Goal: Navigation & Orientation: Find specific page/section

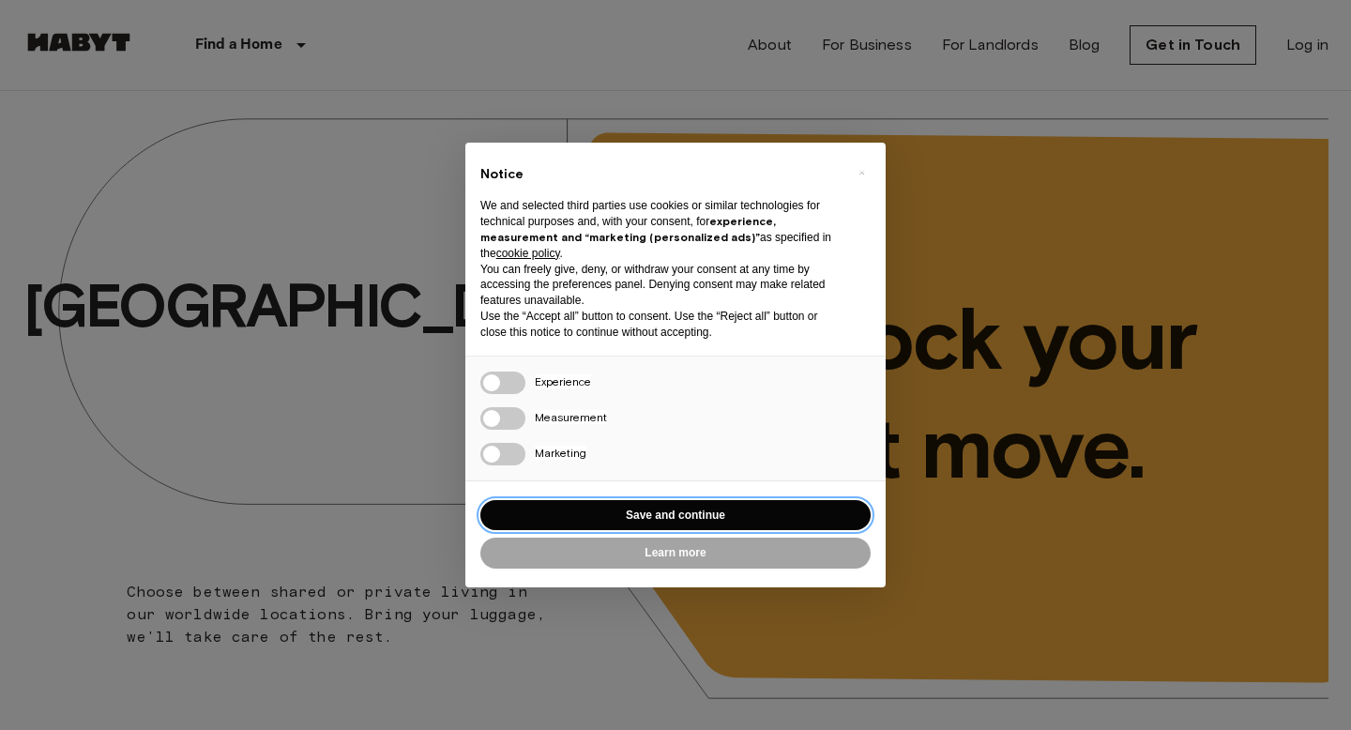
click at [640, 521] on button "Save and continue" at bounding box center [675, 515] width 390 height 31
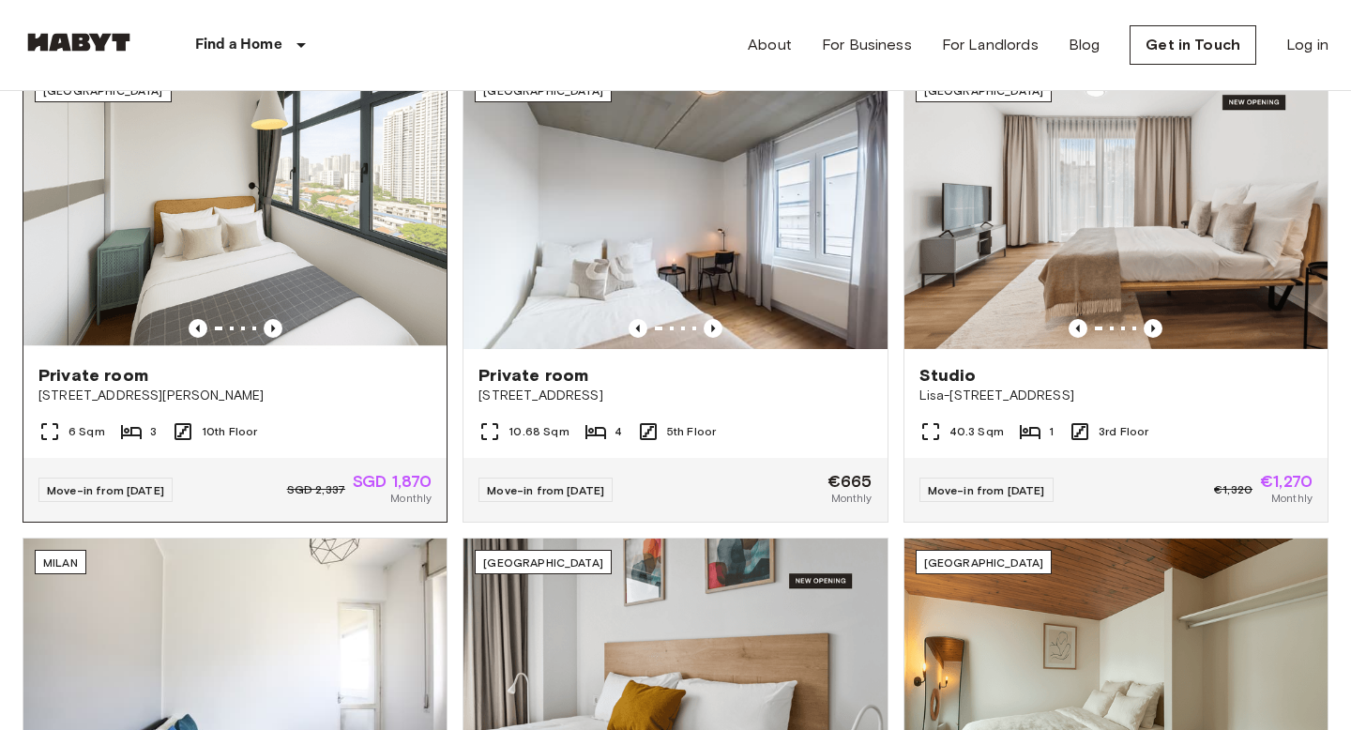
scroll to position [203, 0]
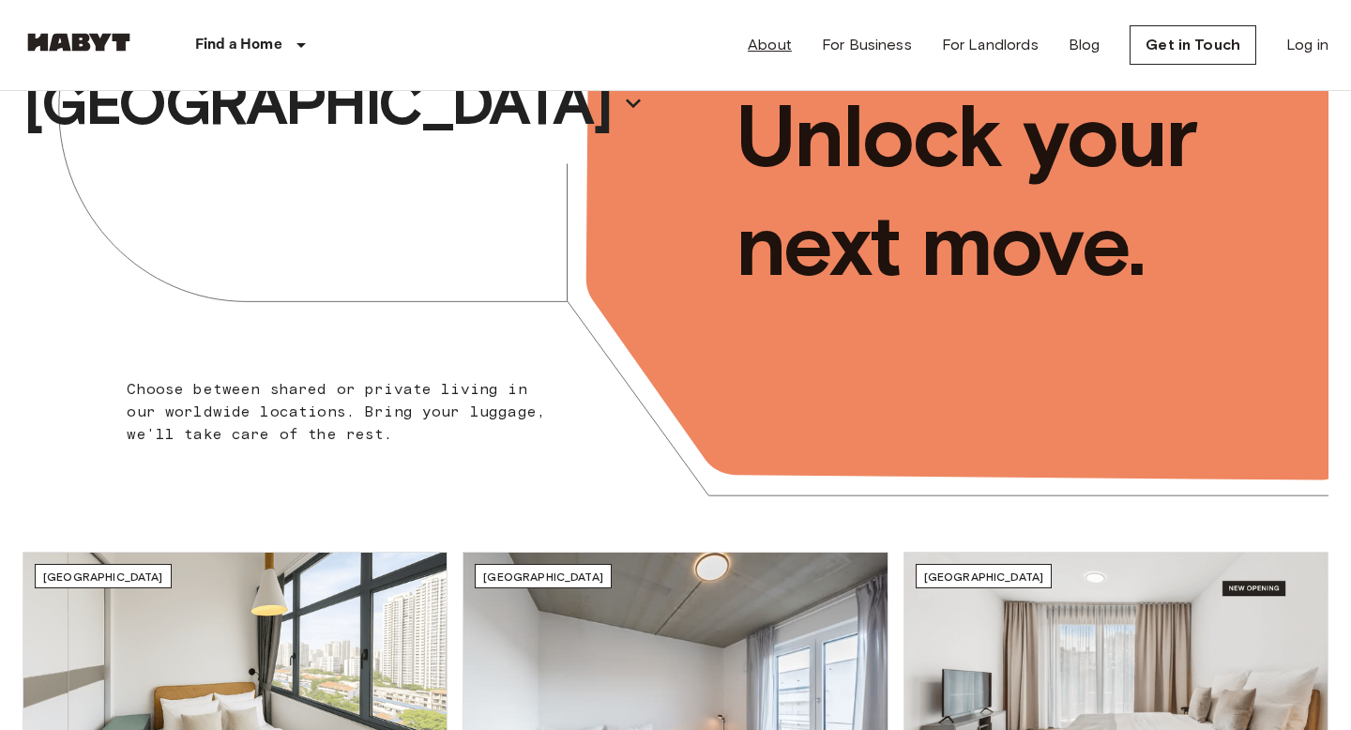
click at [785, 42] on link "About" at bounding box center [770, 45] width 44 height 23
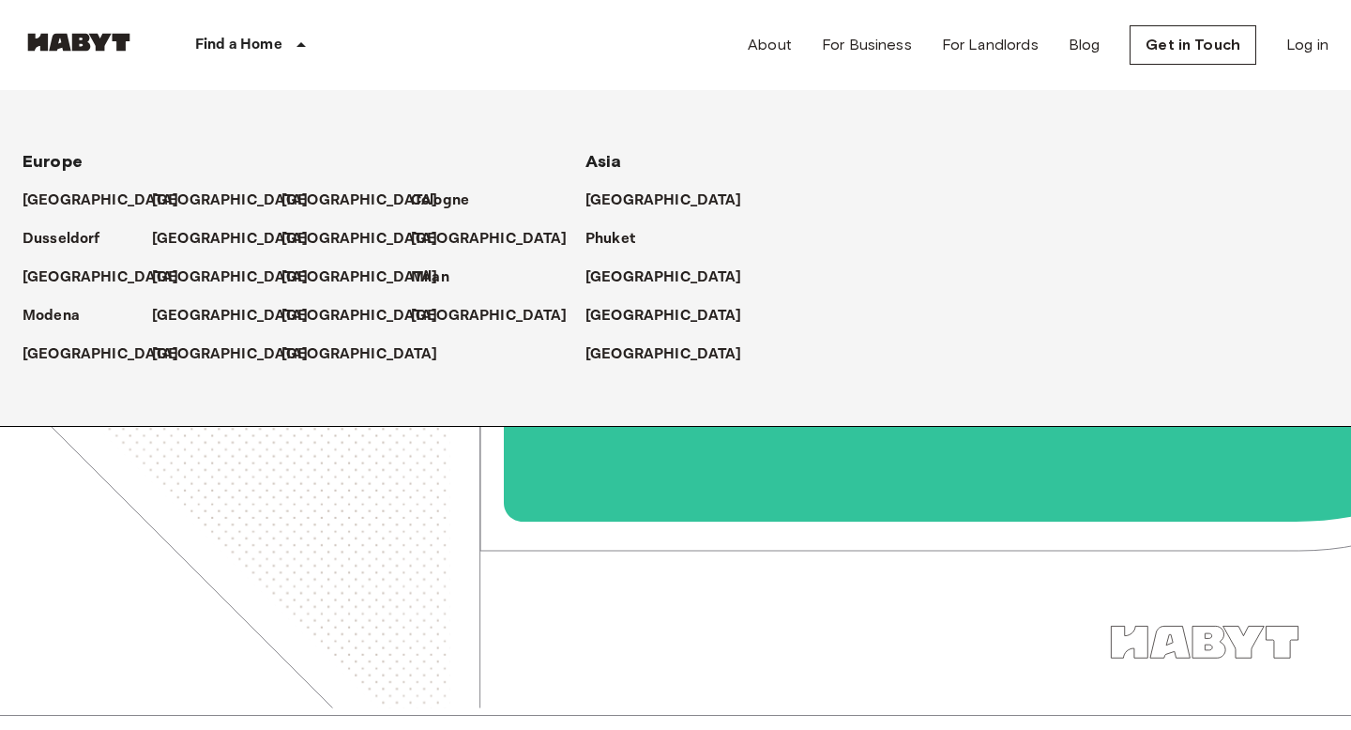
click at [277, 41] on p "Find a Home" at bounding box center [238, 45] width 87 height 23
click at [305, 236] on p "[GEOGRAPHIC_DATA]" at bounding box center [363, 239] width 157 height 23
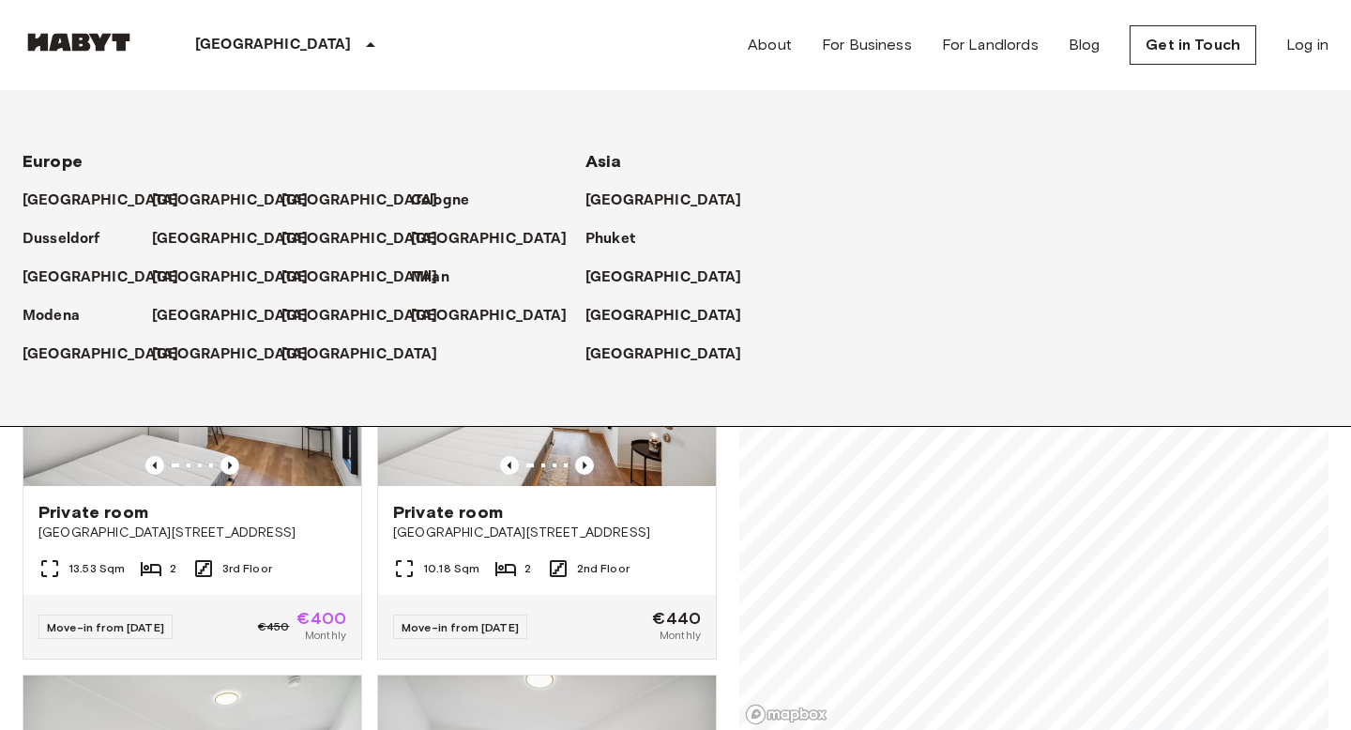
click at [494, 70] on div "[GEOGRAPHIC_DATA] [GEOGRAPHIC_DATA] [GEOGRAPHIC_DATA] [GEOGRAPHIC_DATA] [GEOGRA…" at bounding box center [676, 45] width 1306 height 90
click at [544, 62] on div "[GEOGRAPHIC_DATA] [GEOGRAPHIC_DATA] [GEOGRAPHIC_DATA] [GEOGRAPHIC_DATA] [GEOGRA…" at bounding box center [676, 45] width 1306 height 90
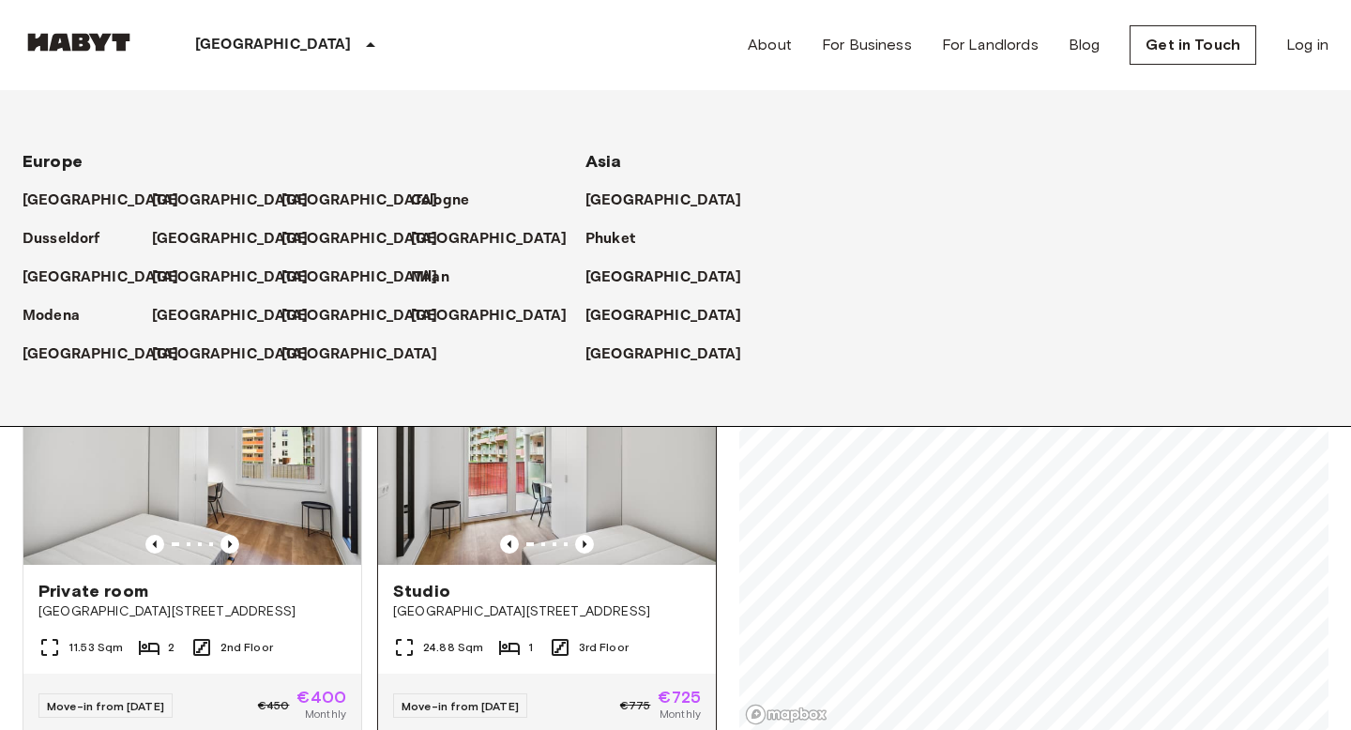
scroll to position [41, 0]
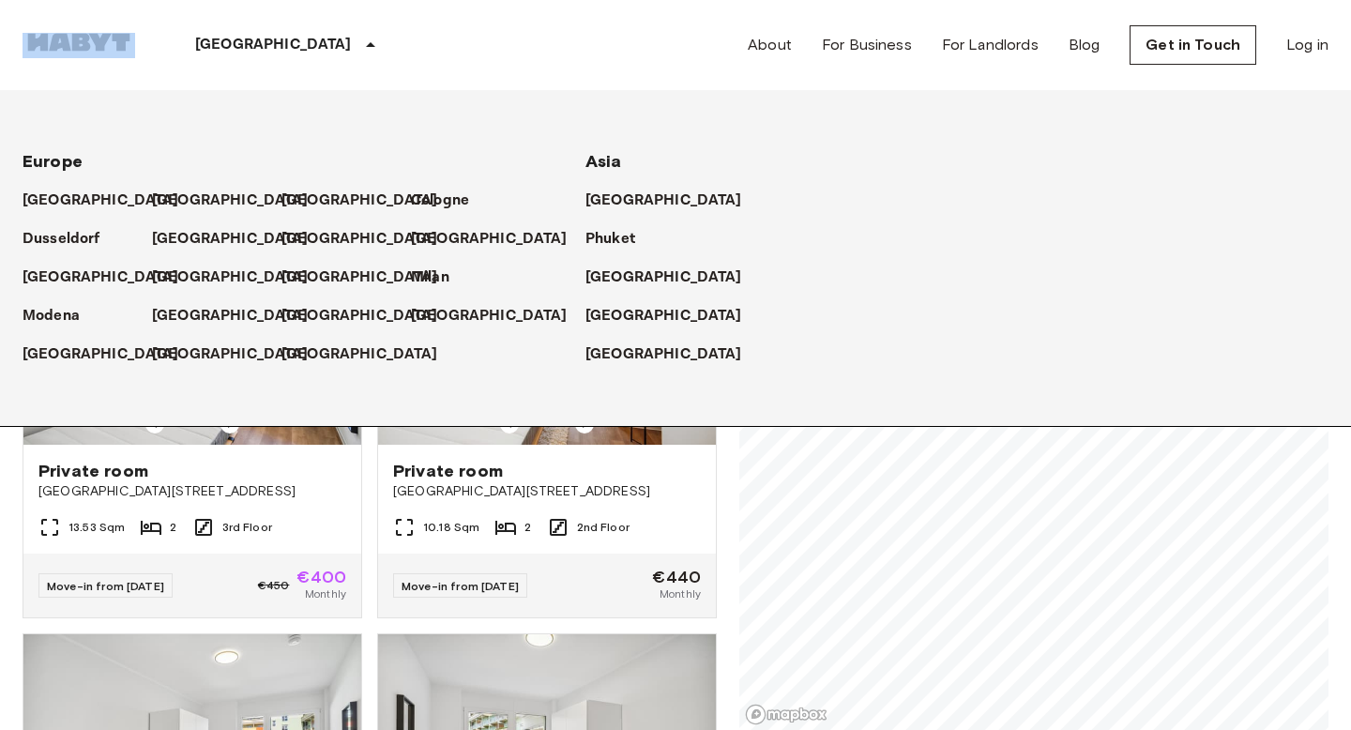
drag, startPoint x: 145, startPoint y: 44, endPoint x: 0, endPoint y: 44, distance: 145.5
click at [0, 44] on nav "[GEOGRAPHIC_DATA] [GEOGRAPHIC_DATA] [GEOGRAPHIC_DATA] [GEOGRAPHIC_DATA] [GEOGRA…" at bounding box center [675, 45] width 1351 height 90
copy img
click at [1005, 49] on link "For Landlords" at bounding box center [990, 45] width 97 height 23
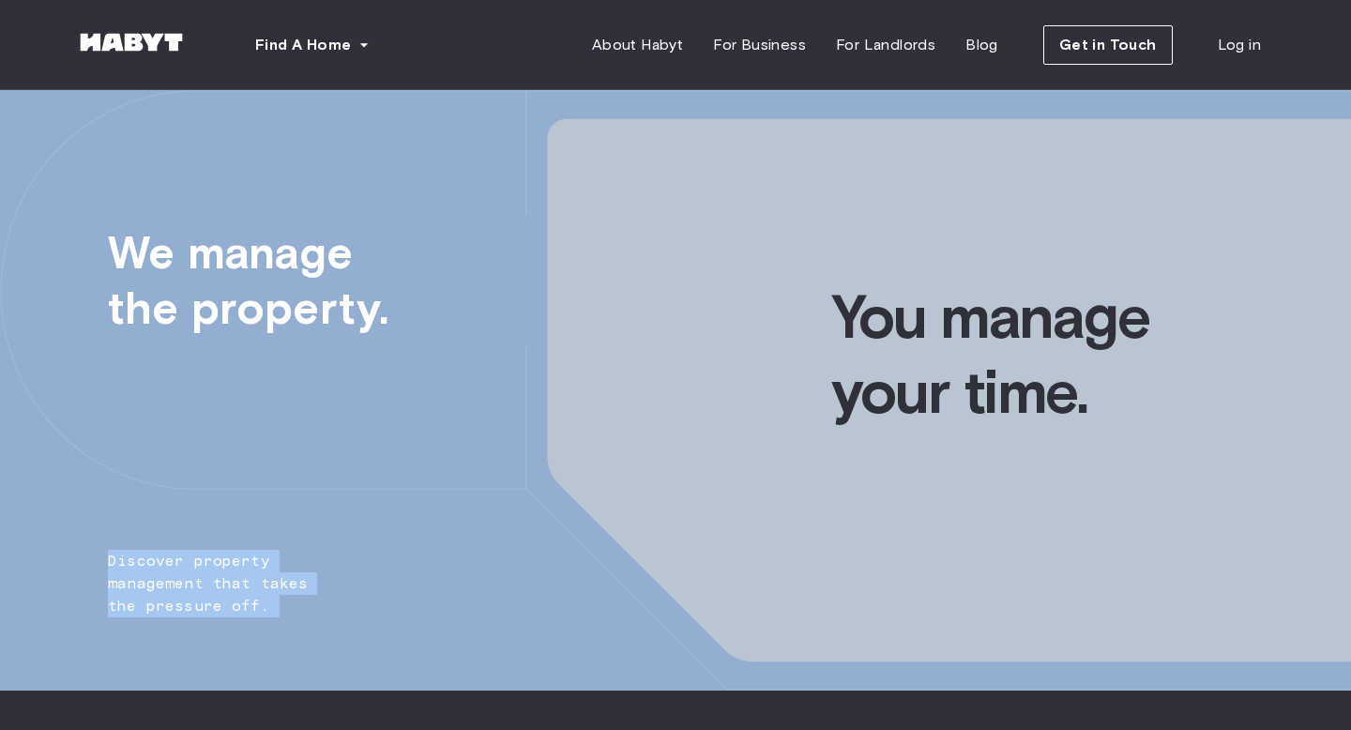
drag, startPoint x: 204, startPoint y: 269, endPoint x: 444, endPoint y: 408, distance: 277.5
click at [447, 408] on div "We manage the property. You manage your time. Discover property management that…" at bounding box center [675, 390] width 1351 height 601
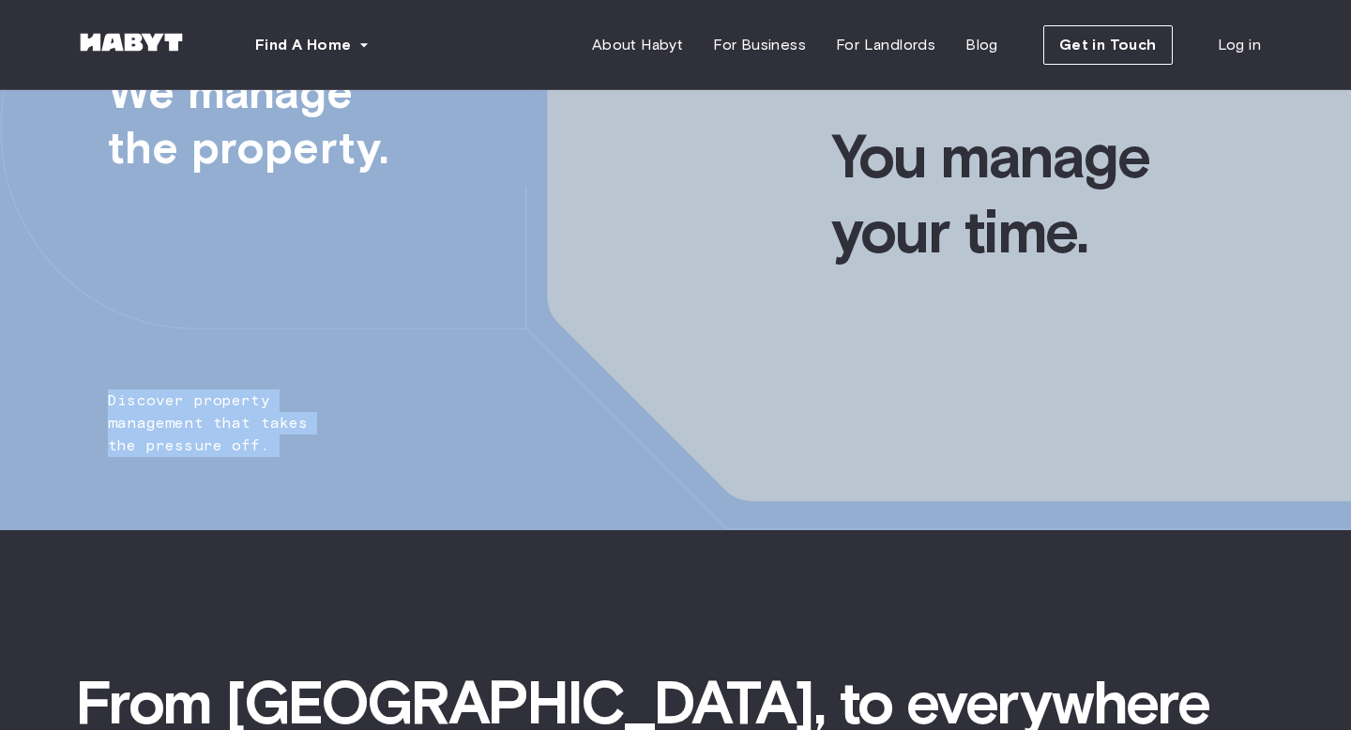
click at [444, 408] on img at bounding box center [675, 230] width 1351 height 601
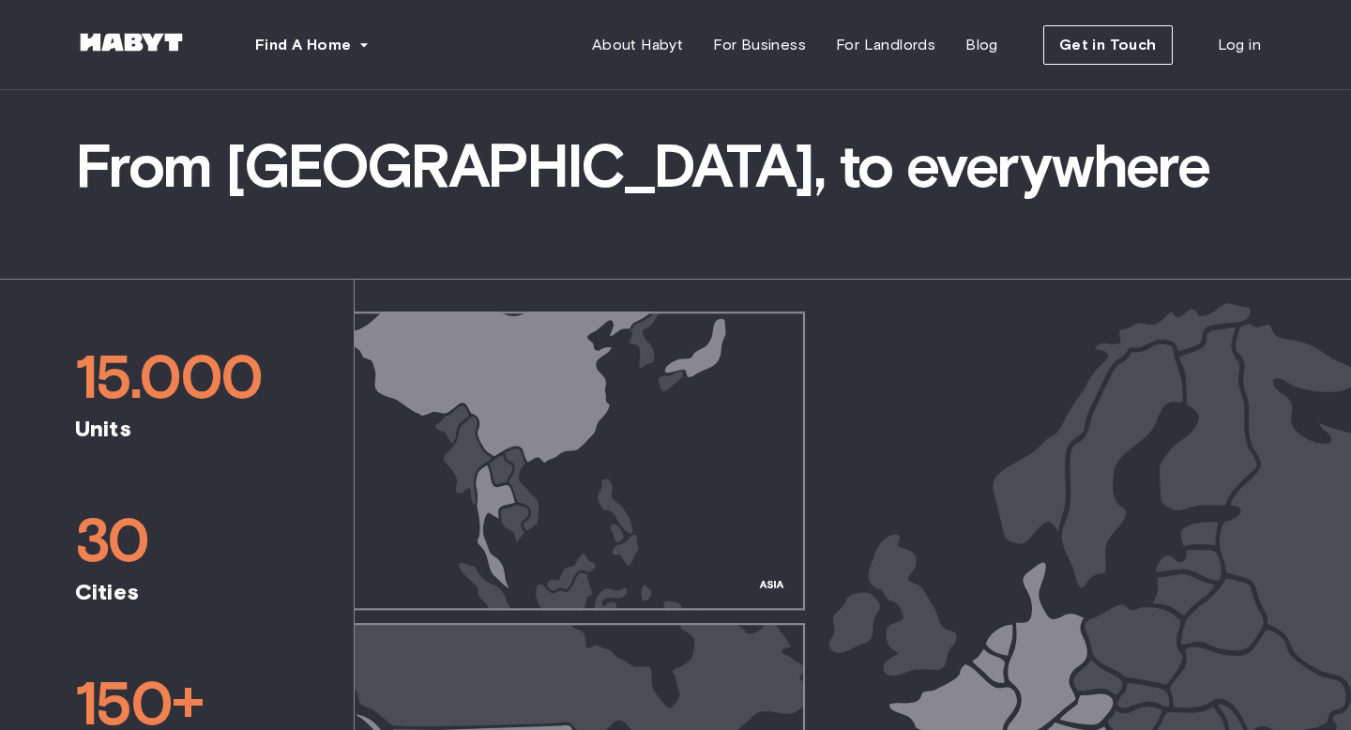
scroll to position [846, 0]
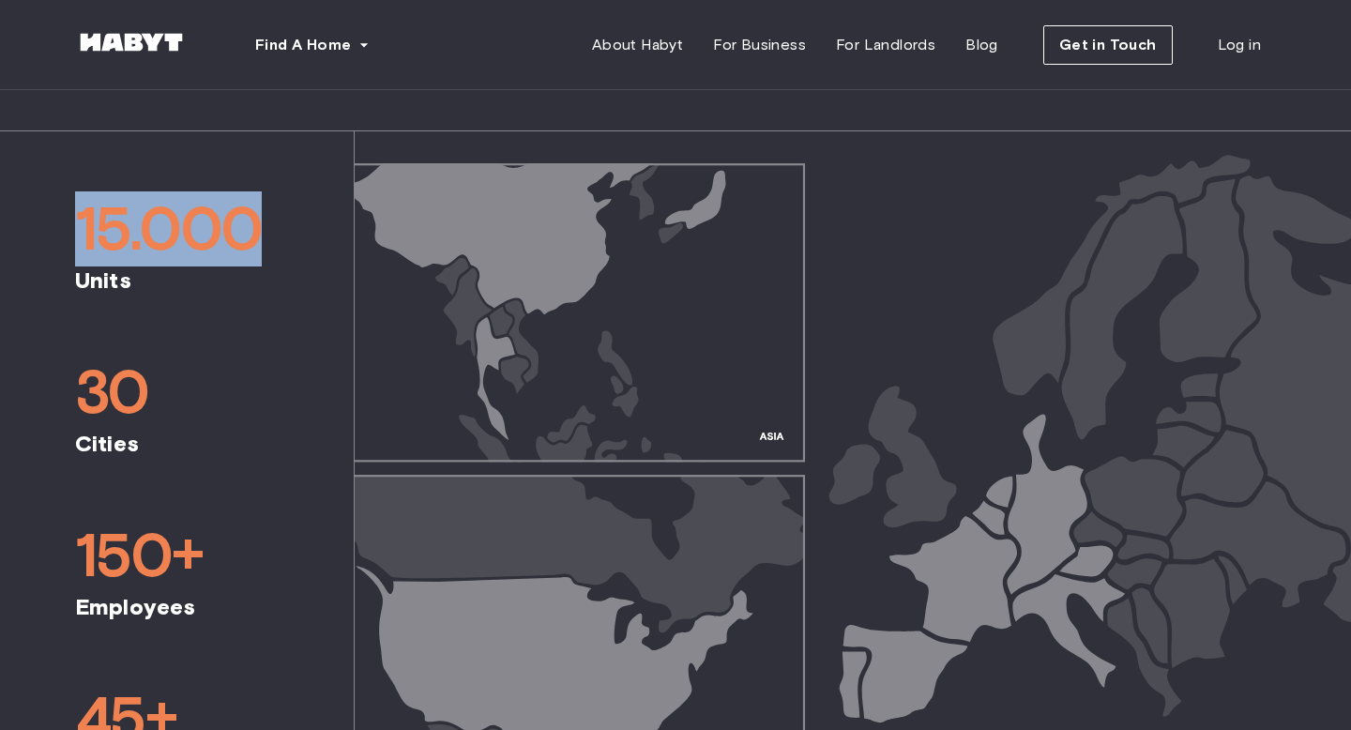
drag, startPoint x: 69, startPoint y: 230, endPoint x: 248, endPoint y: 228, distance: 178.3
click at [248, 228] on div "15.000 Units 30 Cities 150+ Employees 45+ Nationalities" at bounding box center [177, 487] width 354 height 713
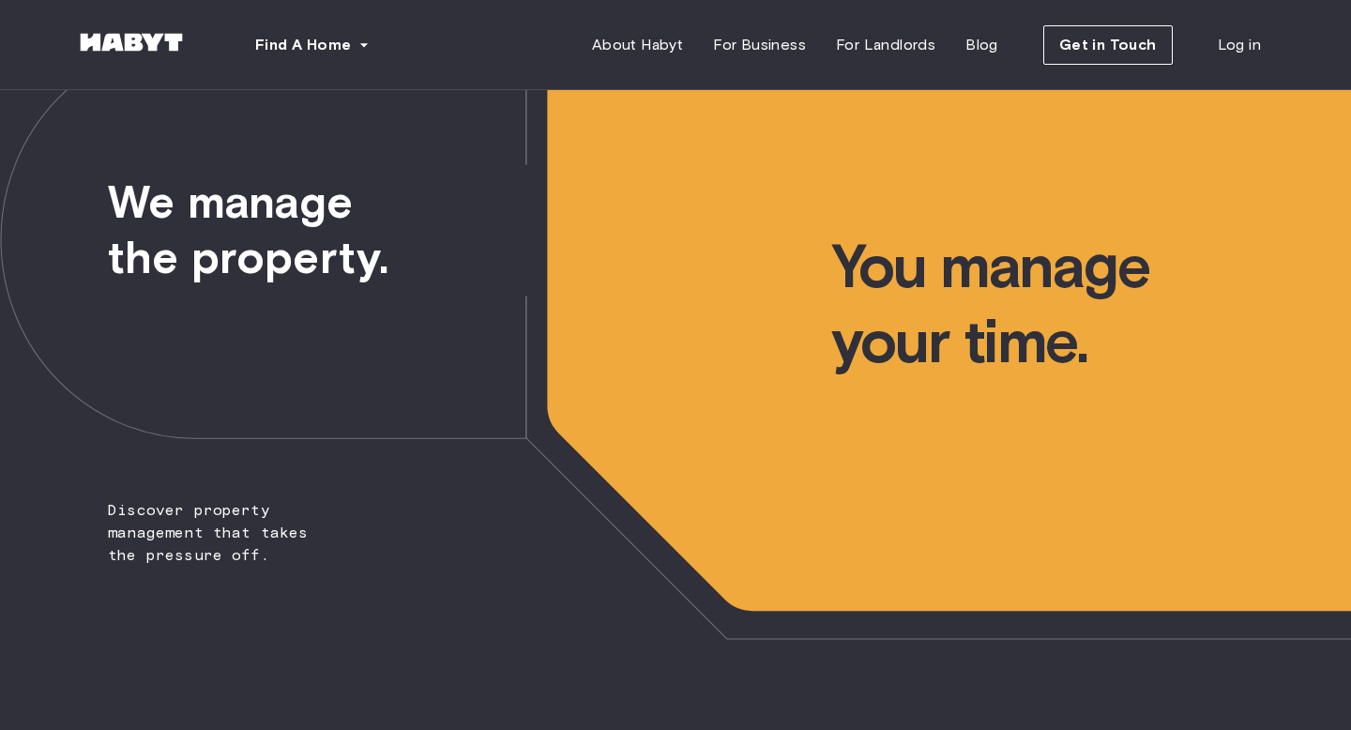
scroll to position [0, 0]
